Goal: Task Accomplishment & Management: Manage account settings

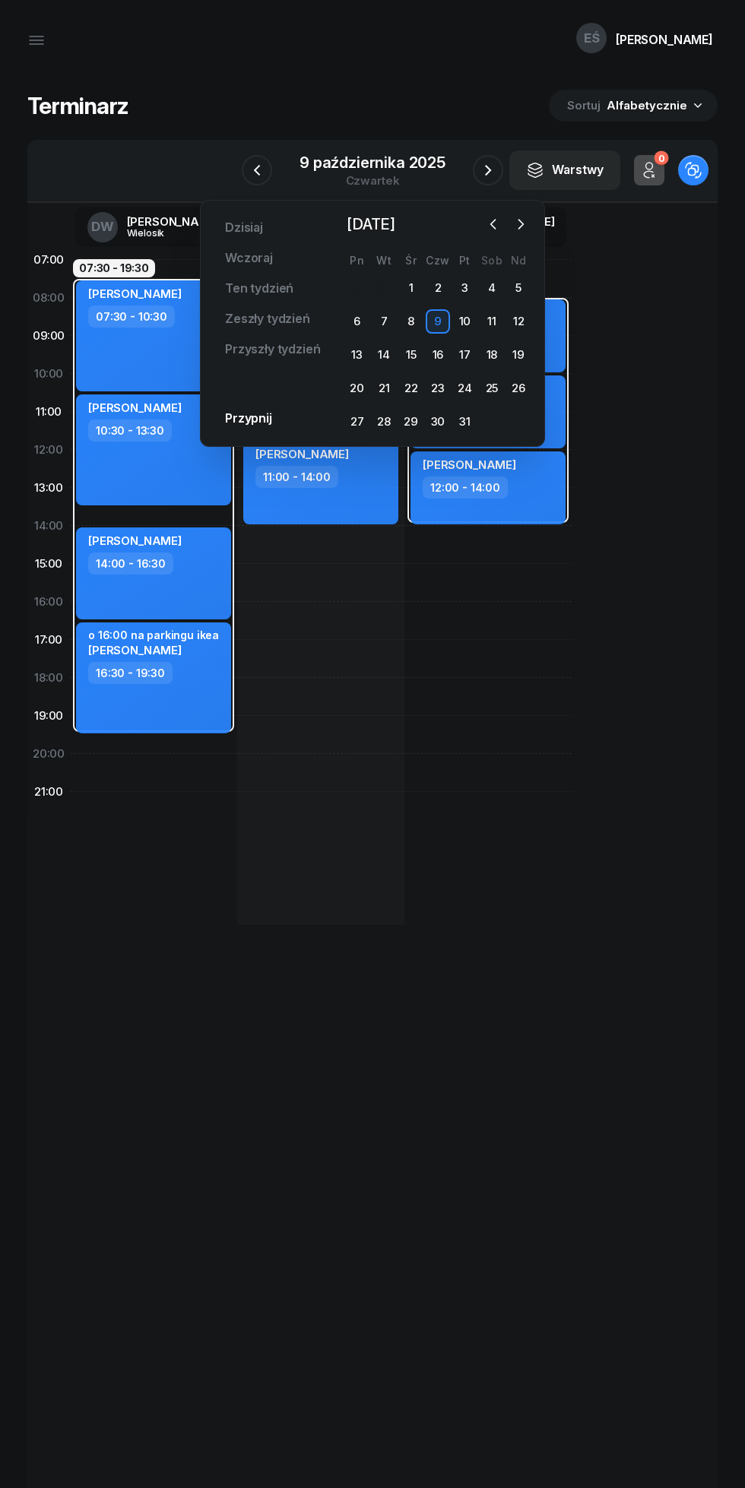
click at [384, 355] on div "14" at bounding box center [384, 355] width 24 height 24
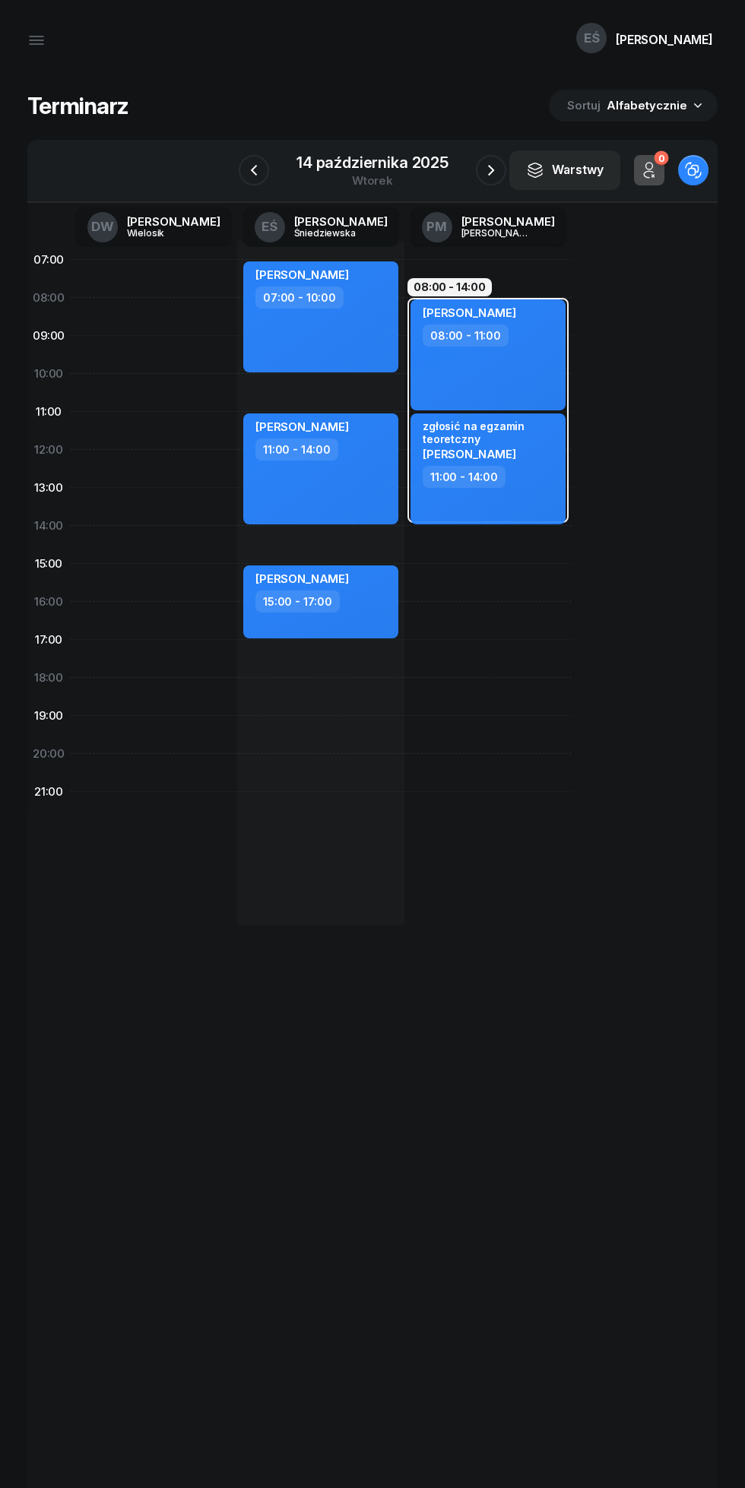
click at [413, 176] on div "wtorek" at bounding box center [372, 180] width 152 height 11
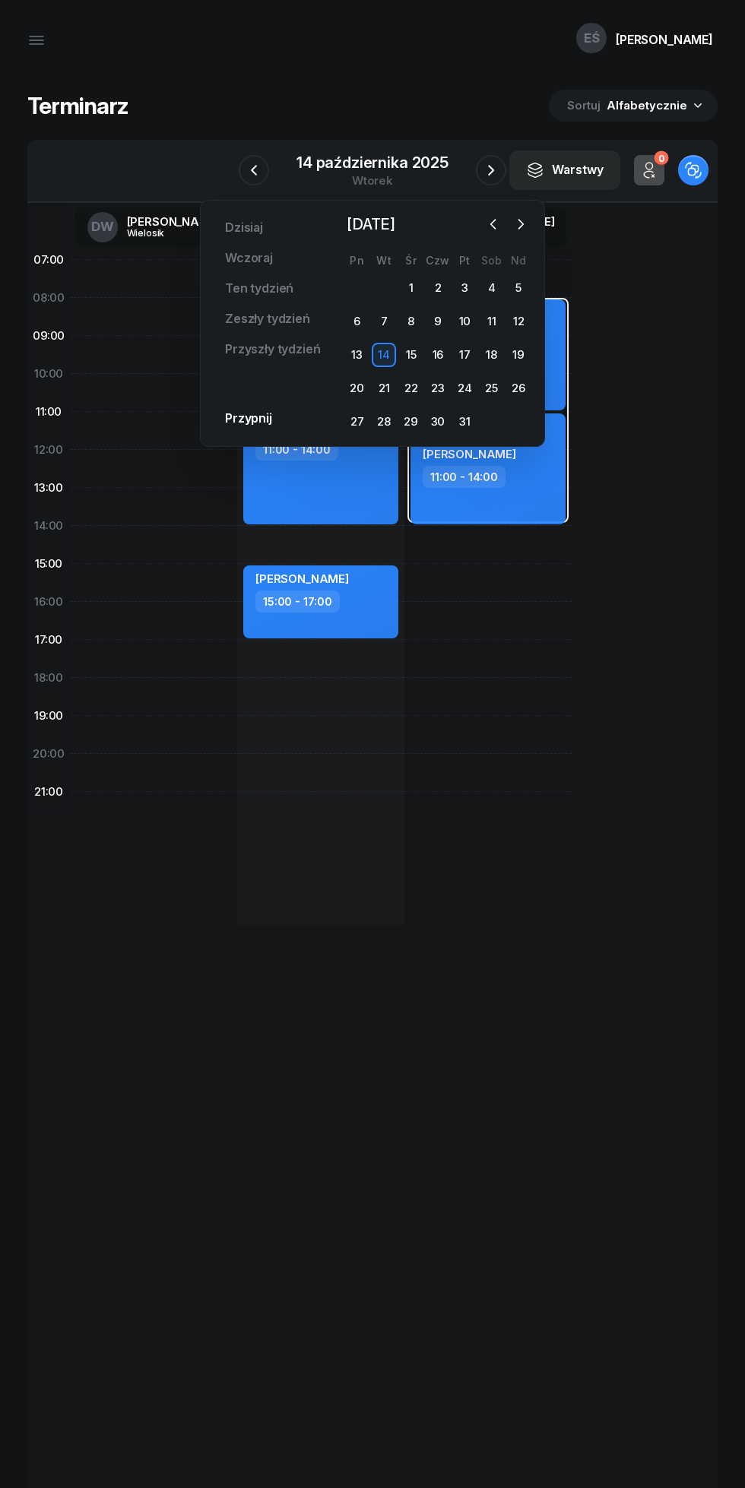
click at [501, 226] on button "button" at bounding box center [493, 224] width 23 height 23
click at [378, 381] on div "23" at bounding box center [384, 388] width 24 height 24
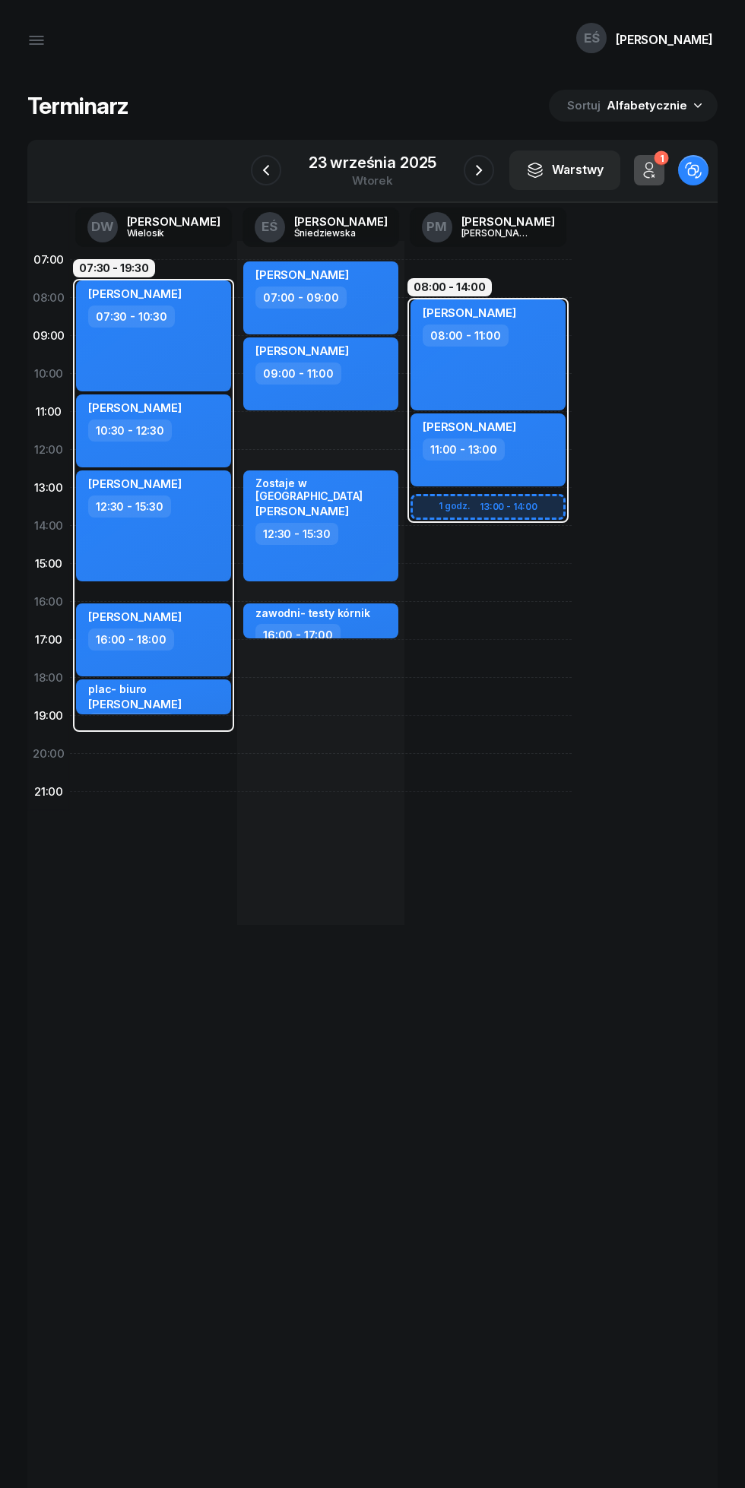
click at [479, 170] on icon "button" at bounding box center [479, 170] width 18 height 18
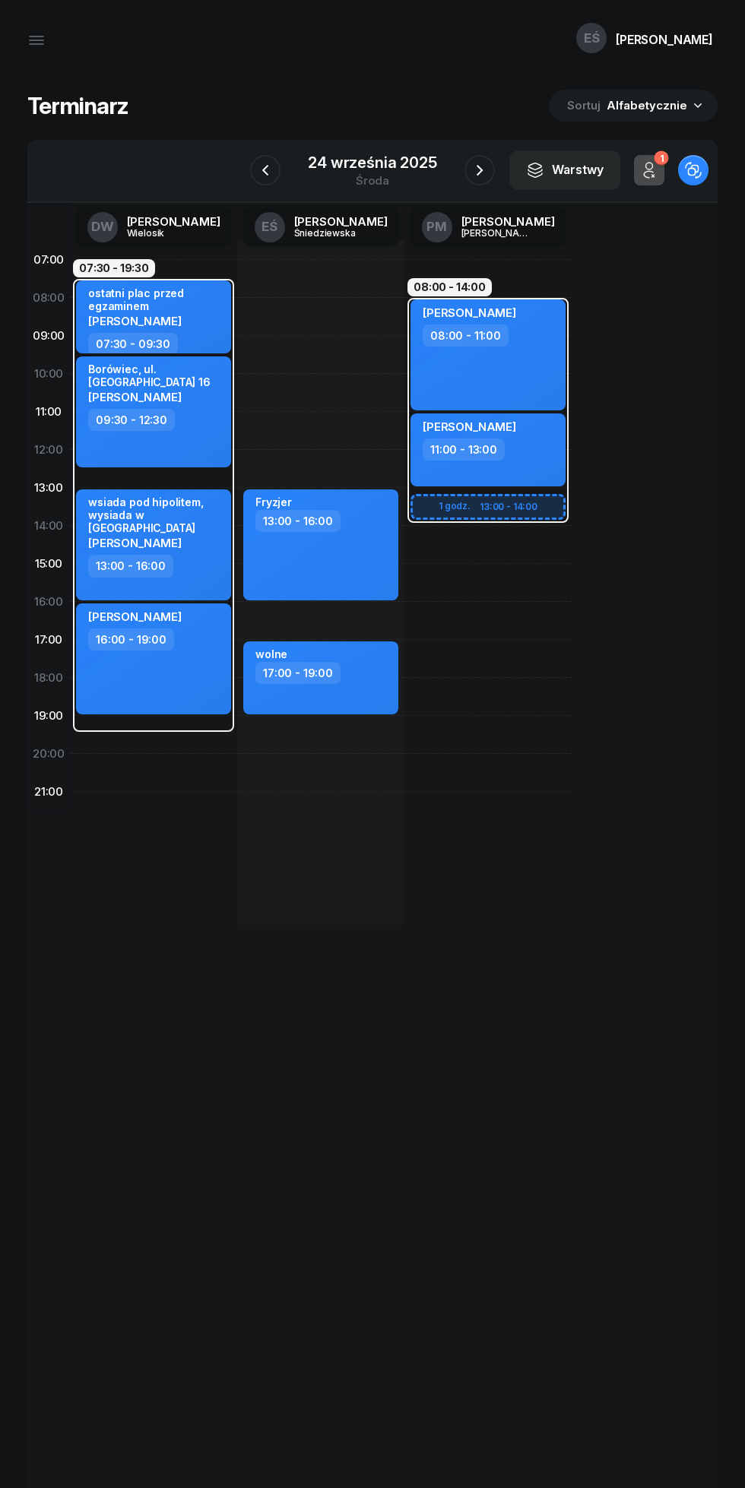
click at [485, 179] on icon "button" at bounding box center [479, 170] width 18 height 18
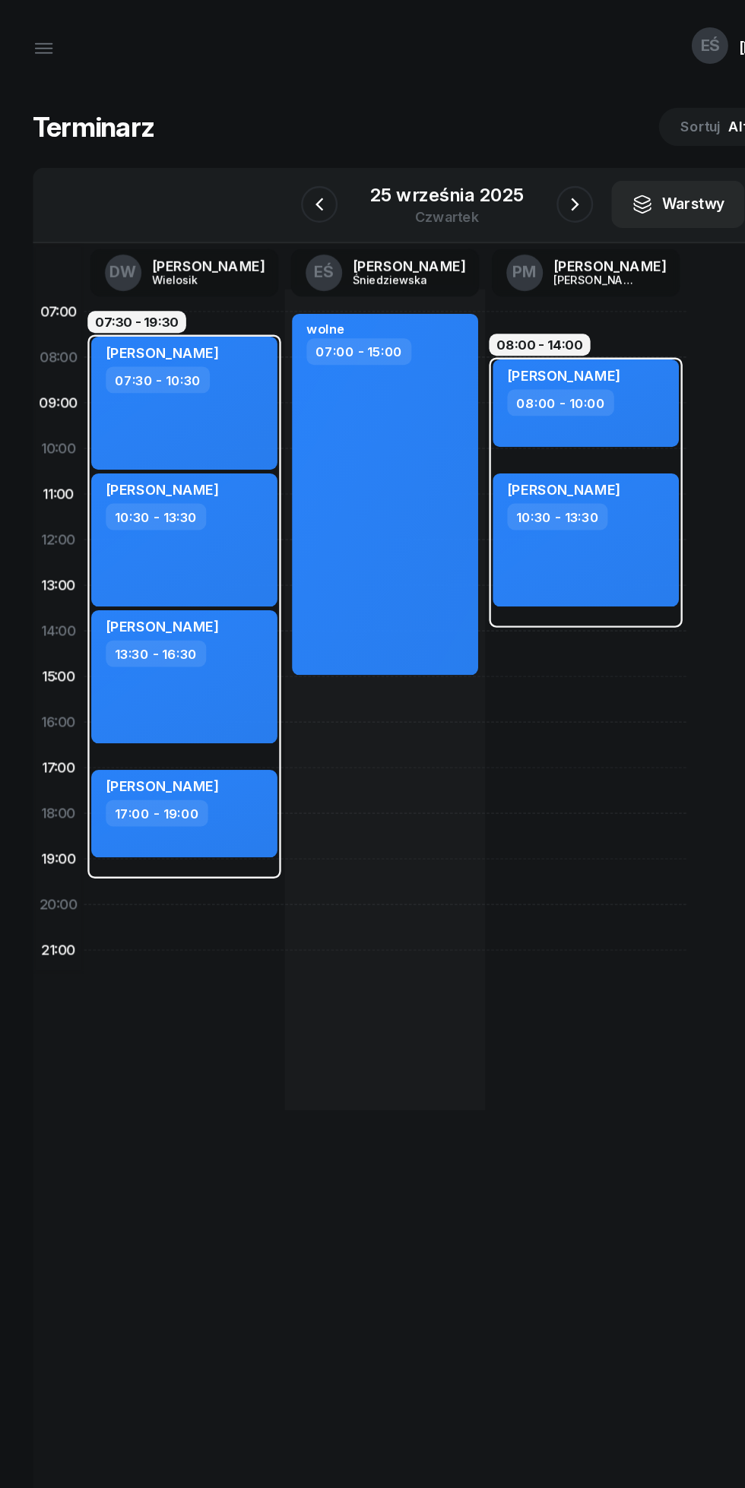
click at [481, 172] on icon "button" at bounding box center [479, 170] width 18 height 18
